Goal: Find specific page/section: Find specific page/section

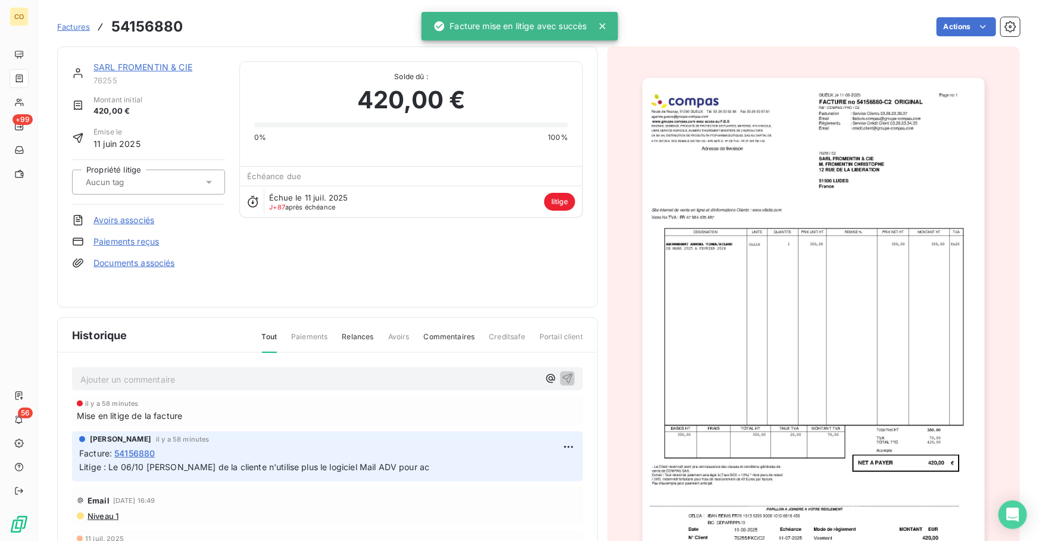
scroll to position [17, 0]
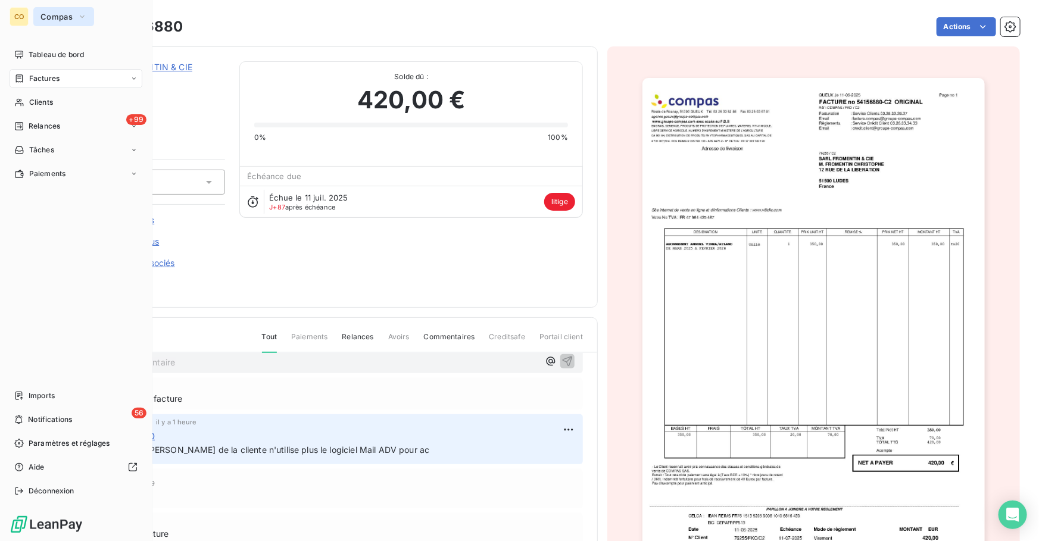
click at [55, 15] on span "Compas" at bounding box center [56, 17] width 32 height 10
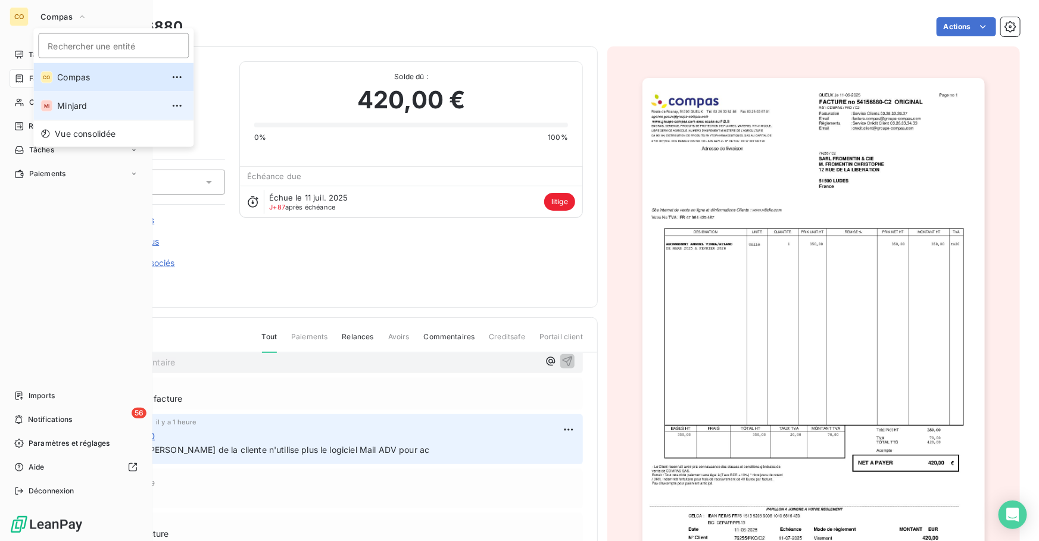
click at [73, 104] on span "Minjard" at bounding box center [109, 106] width 105 height 12
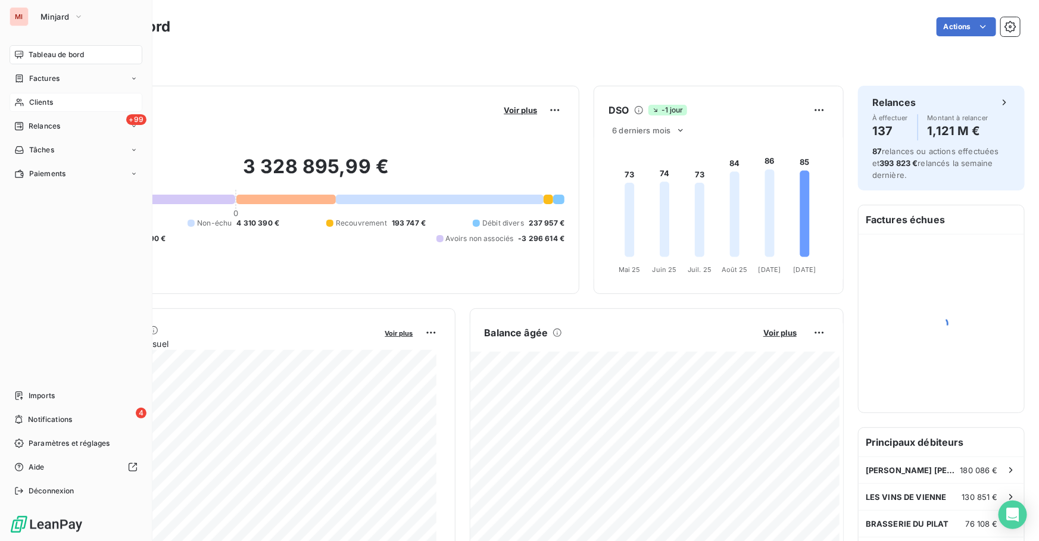
click at [57, 111] on div "Clients" at bounding box center [76, 102] width 133 height 19
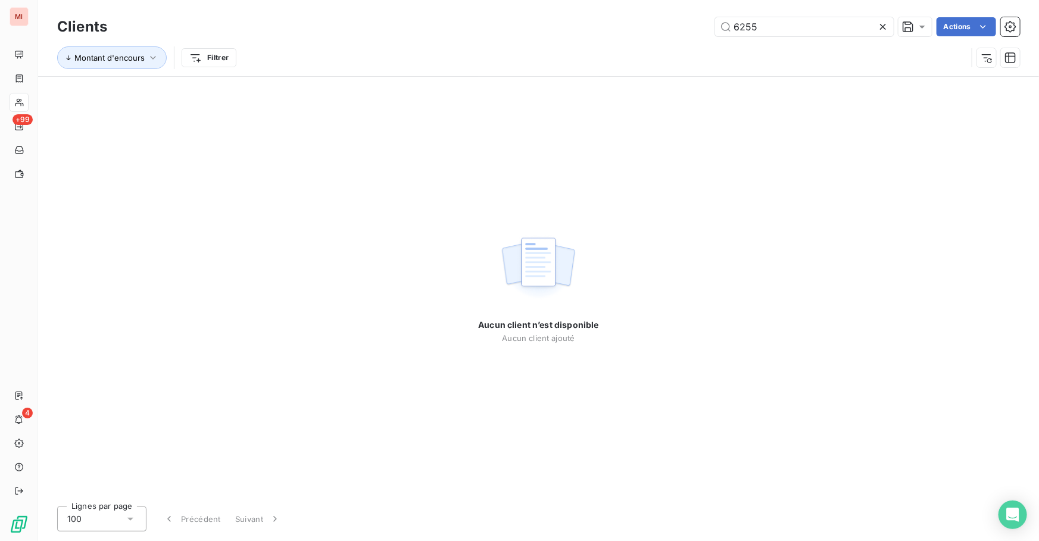
drag, startPoint x: 763, startPoint y: 27, endPoint x: 497, endPoint y: 26, distance: 266.2
click at [497, 26] on div "6255 Actions" at bounding box center [570, 26] width 899 height 19
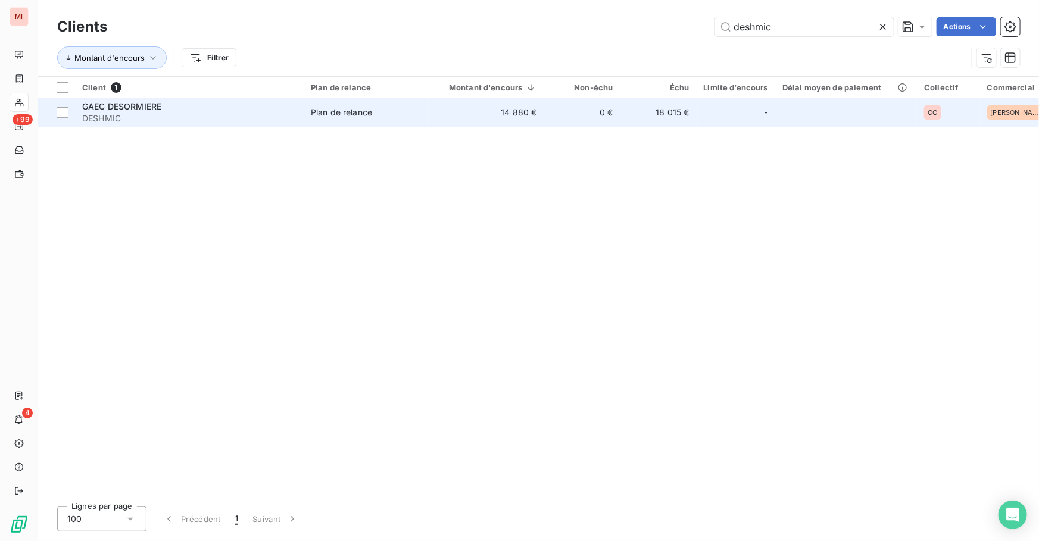
type input "deshmic"
click at [220, 117] on span "DESHMIC" at bounding box center [189, 119] width 214 height 12
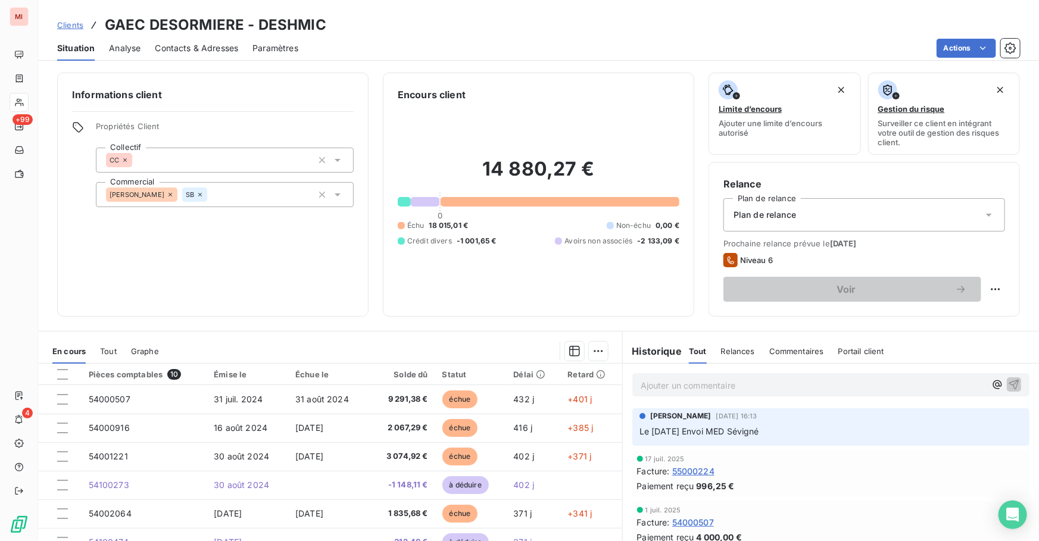
click at [750, 387] on p "Ajouter un commentaire ﻿" at bounding box center [813, 385] width 345 height 15
